Goal: Information Seeking & Learning: Find specific page/section

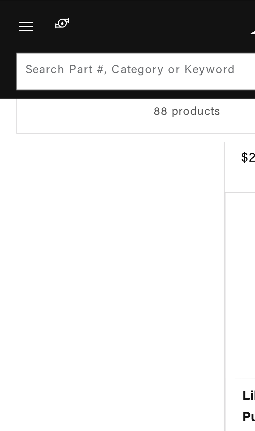
scroll to position [539, 0]
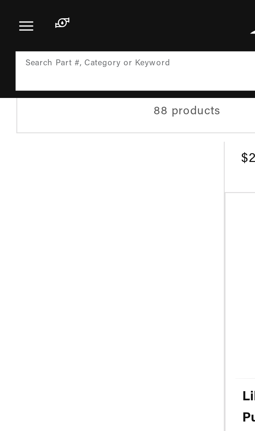
click at [71, 28] on input at bounding box center [128, 28] width 242 height 14
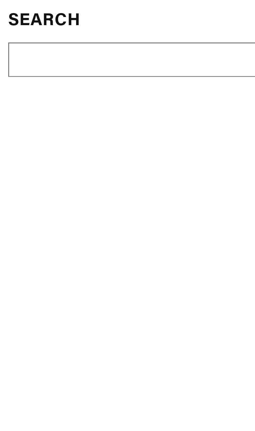
scroll to position [421, 0]
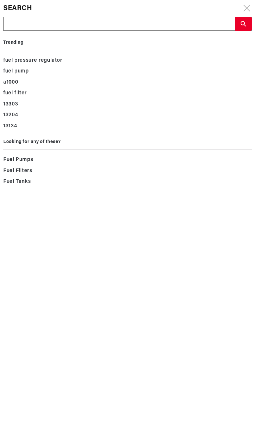
type input "F"
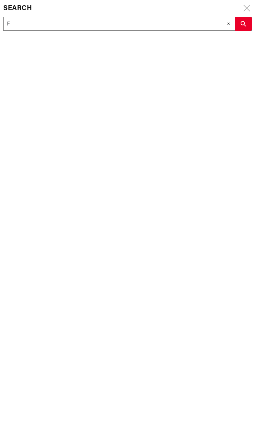
type input "Fu"
type input "Fue"
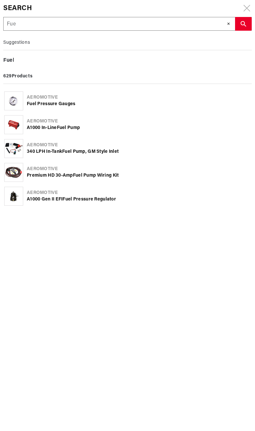
type input "Fuel"
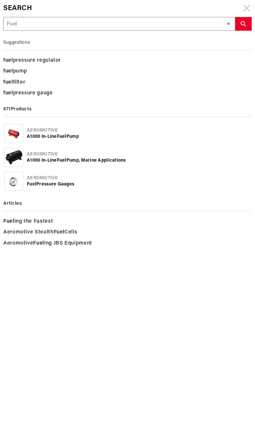
type input "Fuel"
type input "Fuel y"
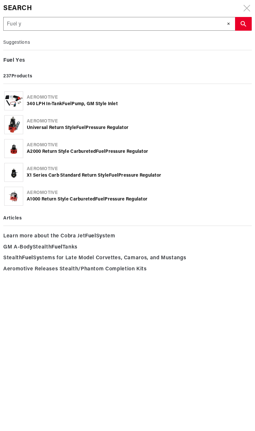
type input "Fuel y"
type input "Fuel y b"
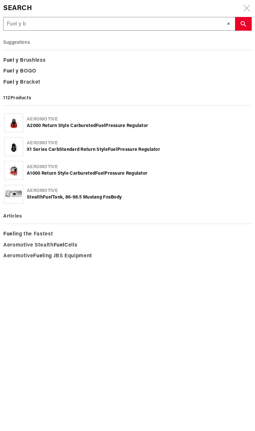
type input "Fuel y bo"
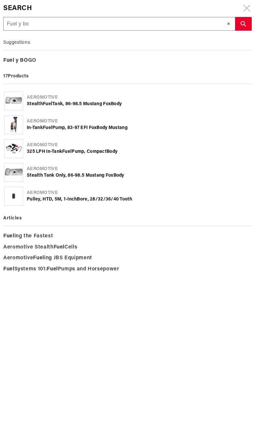
type input "Fuel y boc"
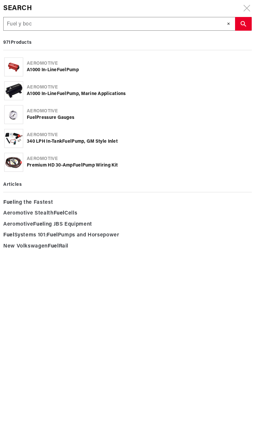
type input "Fuel y [PERSON_NAME]"
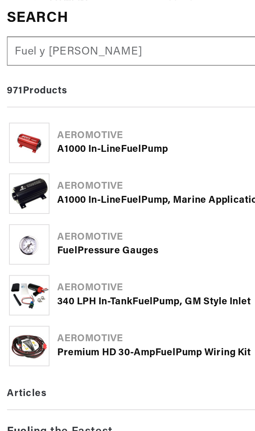
scroll to position [289, 0]
click at [53, 25] on input "Fuel y [PERSON_NAME]" at bounding box center [119, 24] width 231 height 14
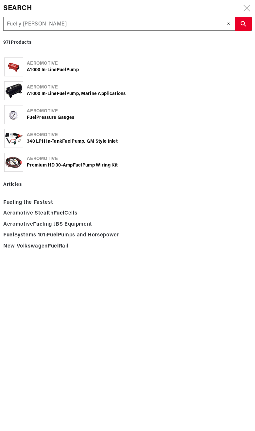
type input "Fuel y boc"
type input "Fuel y bo"
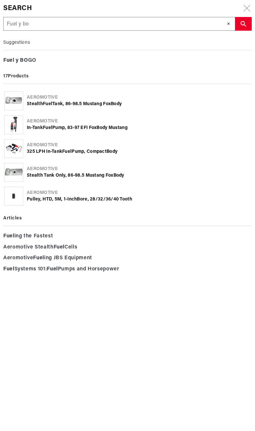
type input "Fuel y b"
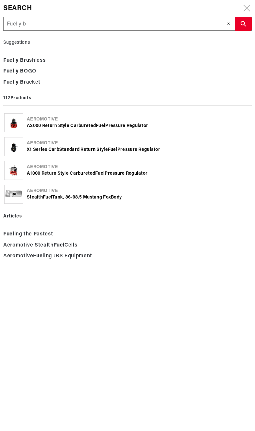
type input "Fuel y"
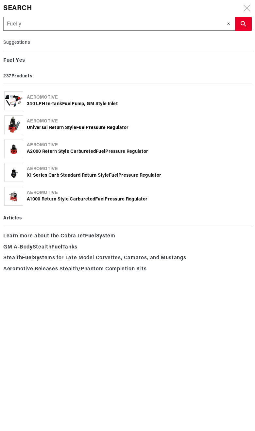
type input "Fuel y b"
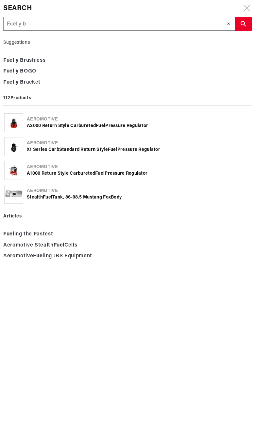
type input "Fuel y bl"
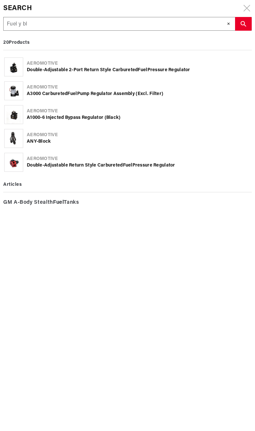
type input "Fuel y blo"
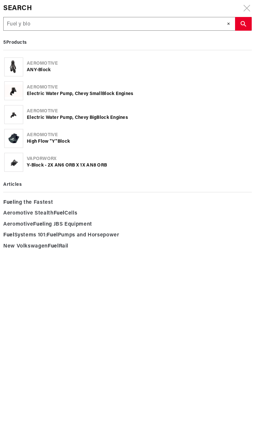
type input "Fuel y bloc"
type input "Fuel y block"
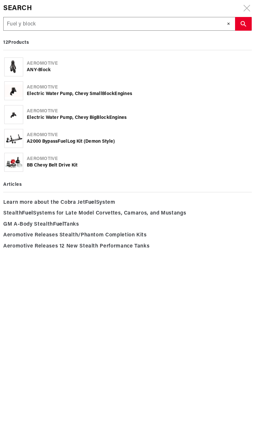
type input "Fuel y block"
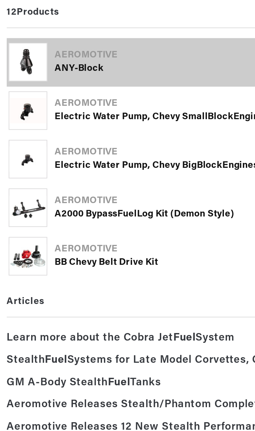
click at [51, 68] on b "Block" at bounding box center [44, 70] width 12 height 5
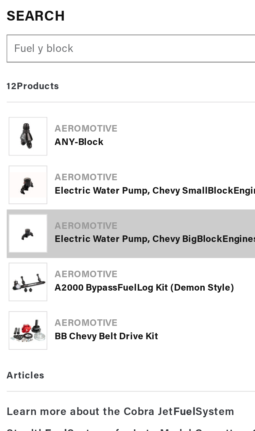
click at [59, 121] on div "Electric Water Pump, Chevy Big Block Engines" at bounding box center [139, 118] width 224 height 7
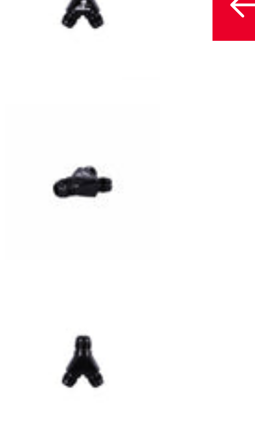
scroll to position [0, 75]
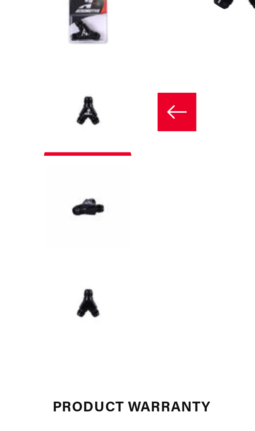
click at [69, 95] on icon "Slide left" at bounding box center [66, 92] width 8 height 7
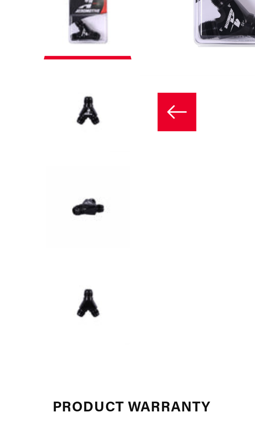
click at [64, 94] on icon "Slide left" at bounding box center [65, 91] width 7 height 5
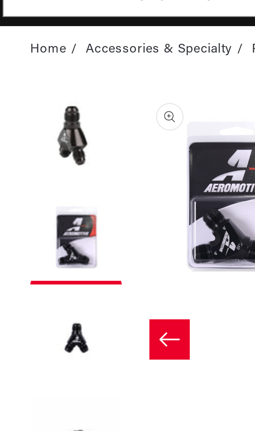
scroll to position [10, 0]
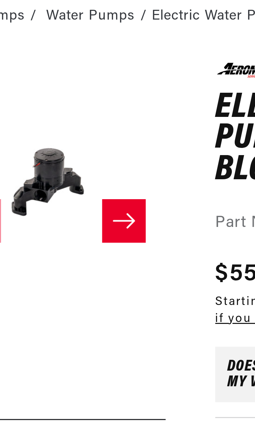
scroll to position [0, 0]
